Goal: Find specific page/section

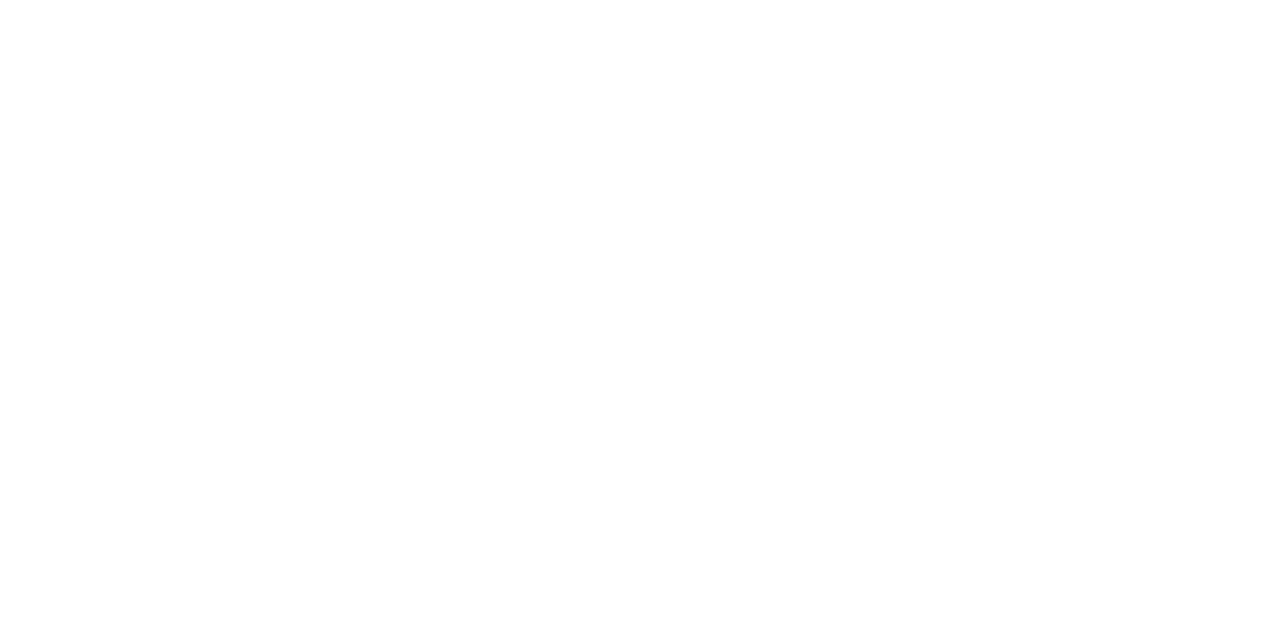
click at [1251, 71] on body at bounding box center [633, 318] width 1266 height 636
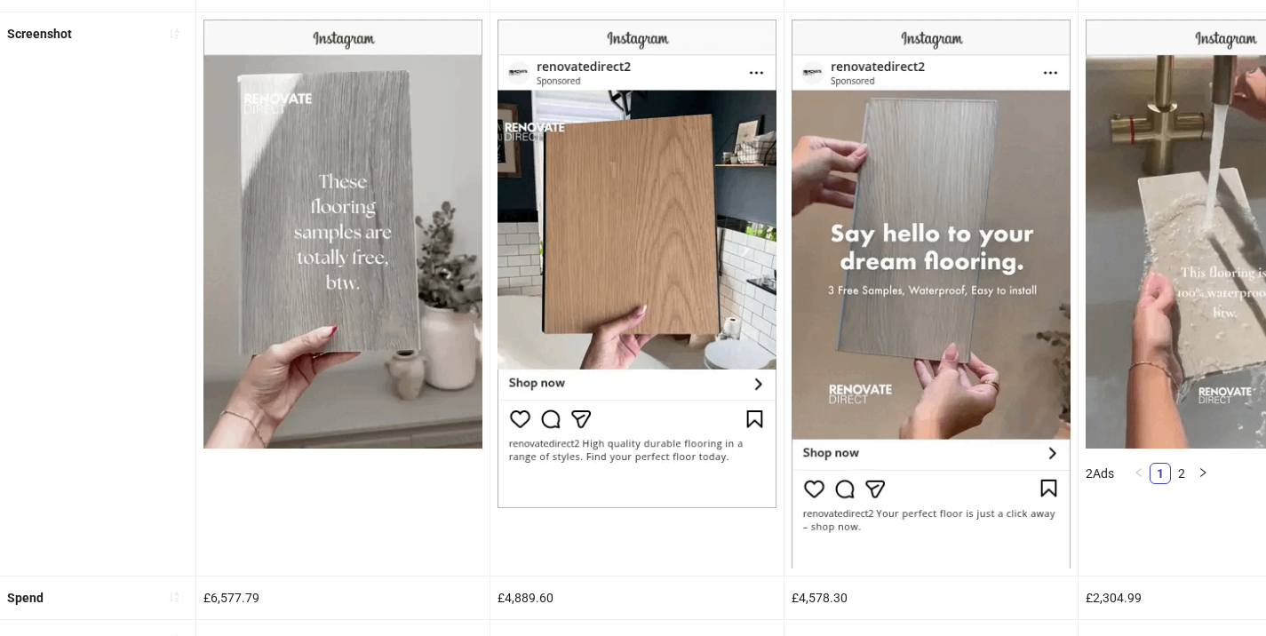
scroll to position [227, 0]
